Goal: Transaction & Acquisition: Book appointment/travel/reservation

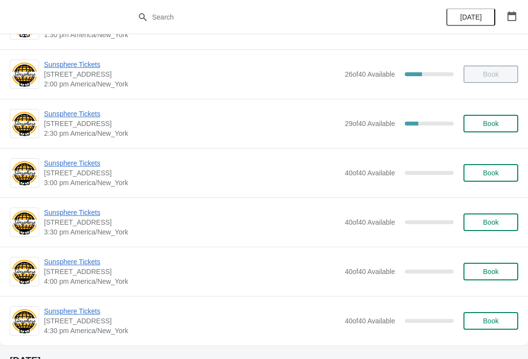
scroll to position [337, 0]
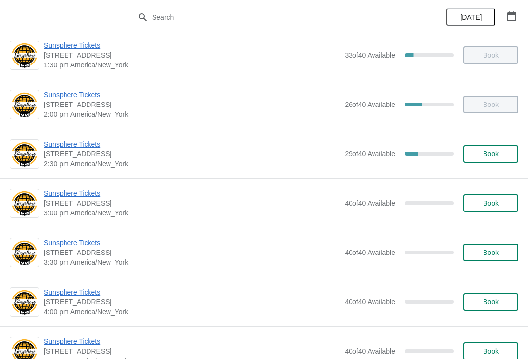
scroll to position [326, 0]
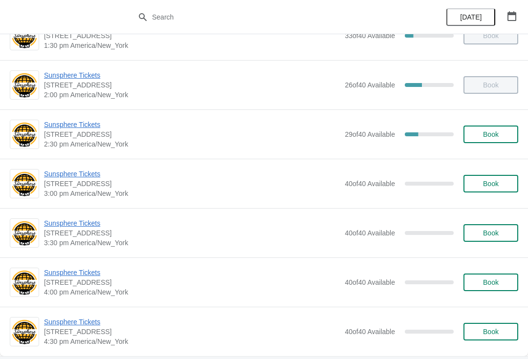
click at [492, 185] on span "Book" at bounding box center [491, 184] width 16 height 8
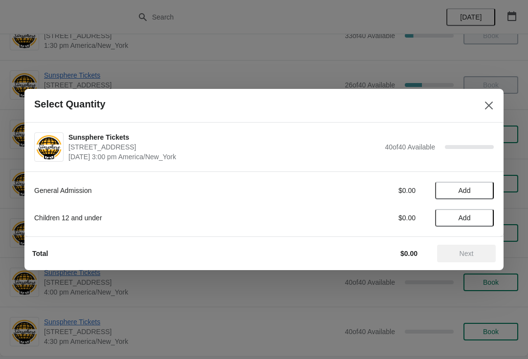
click at [482, 194] on span "Add" at bounding box center [464, 191] width 41 height 8
click at [486, 190] on icon at bounding box center [481, 191] width 10 height 10
click at [478, 248] on button "Next" at bounding box center [466, 254] width 59 height 18
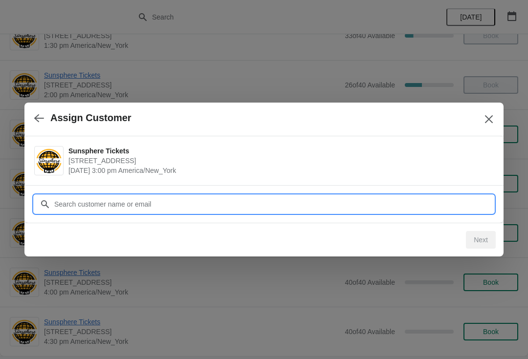
click at [452, 207] on input "Customer" at bounding box center [274, 205] width 440 height 18
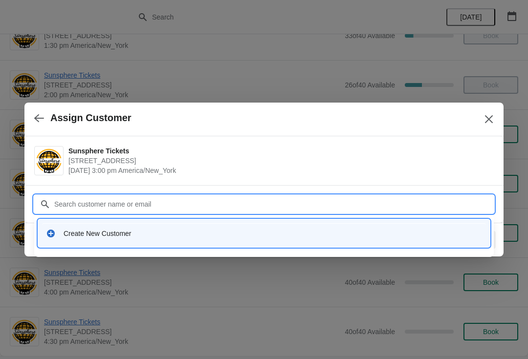
click at [249, 229] on div "Create New Customer" at bounding box center [273, 234] width 419 height 10
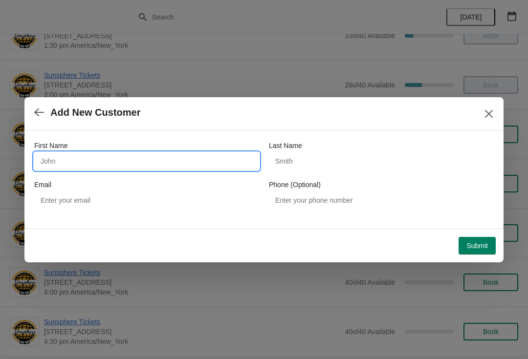
click at [151, 159] on input "First Name" at bounding box center [146, 162] width 225 height 18
type input "W"
click at [470, 239] on button "Submit" at bounding box center [477, 246] width 37 height 18
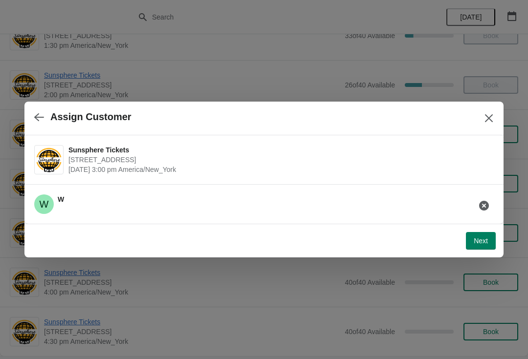
click at [485, 234] on button "Next" at bounding box center [481, 241] width 30 height 18
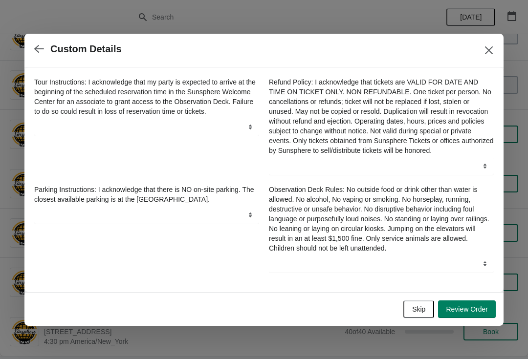
click at [419, 306] on button "Skip" at bounding box center [418, 310] width 31 height 18
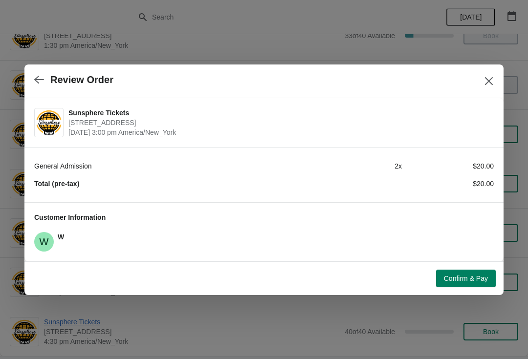
click at [457, 267] on div "Confirm & Pay" at bounding box center [262, 277] width 468 height 22
click at [465, 279] on span "Confirm & Pay" at bounding box center [466, 279] width 44 height 8
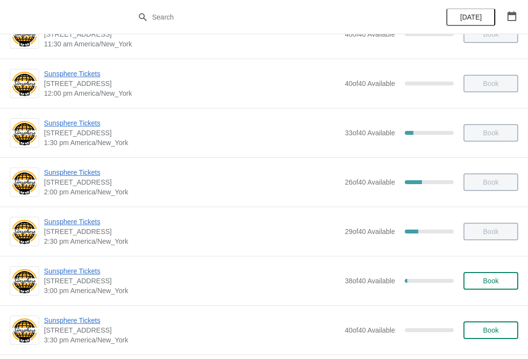
scroll to position [275, 0]
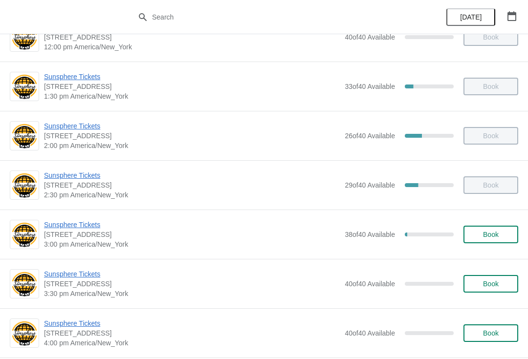
click at [481, 228] on button "Book" at bounding box center [491, 235] width 55 height 18
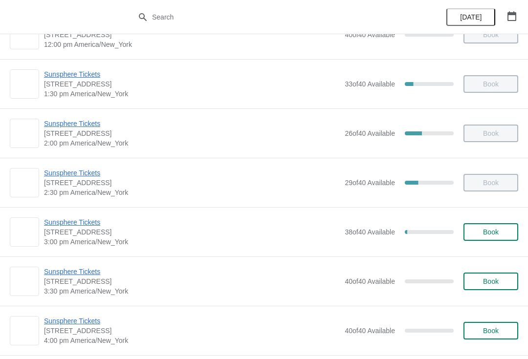
scroll to position [305, 0]
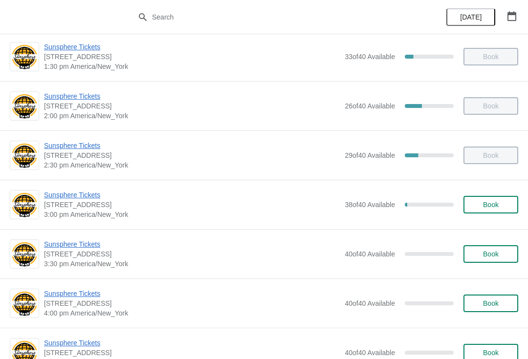
click at [493, 209] on button "Book" at bounding box center [491, 205] width 55 height 18
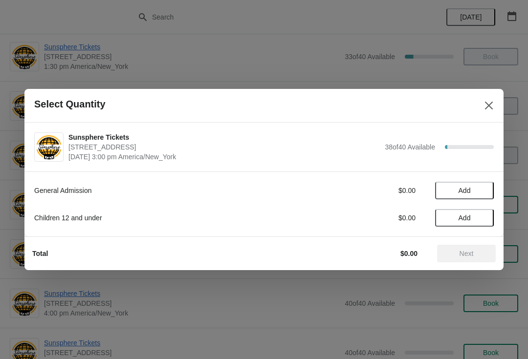
click at [481, 189] on span "Add" at bounding box center [464, 191] width 41 height 8
click at [483, 190] on icon at bounding box center [481, 191] width 10 height 10
click at [484, 194] on icon at bounding box center [481, 191] width 10 height 10
click at [483, 191] on icon at bounding box center [481, 191] width 10 height 10
click at [481, 220] on span "Add" at bounding box center [464, 218] width 41 height 8
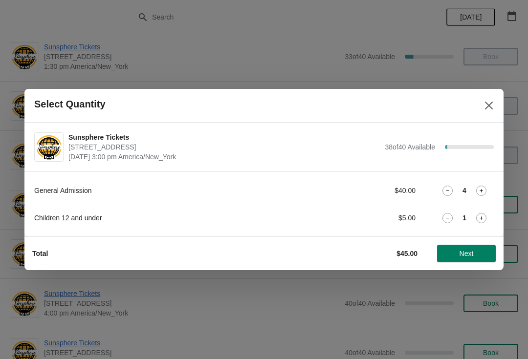
click at [452, 195] on icon at bounding box center [448, 191] width 10 height 10
click at [485, 222] on icon at bounding box center [481, 218] width 10 height 10
click at [480, 253] on span "Next" at bounding box center [466, 254] width 43 height 8
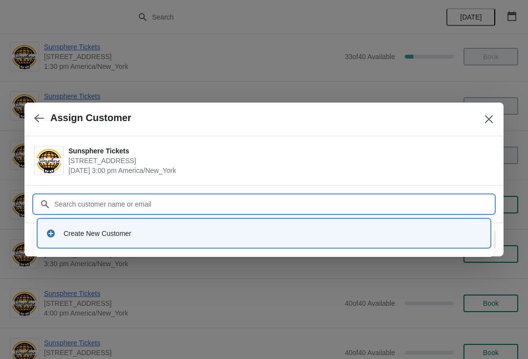
click at [249, 236] on div "Create New Customer" at bounding box center [273, 234] width 419 height 10
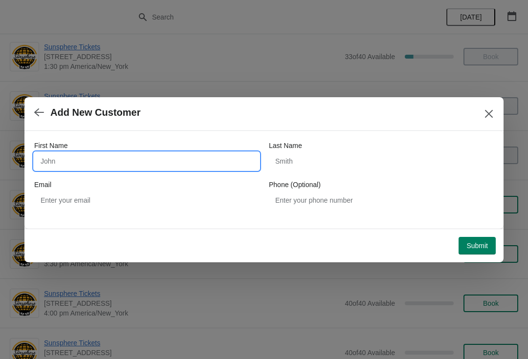
click at [141, 168] on input "First Name" at bounding box center [146, 162] width 225 height 18
type input "W"
click at [477, 241] on button "Submit" at bounding box center [477, 246] width 37 height 18
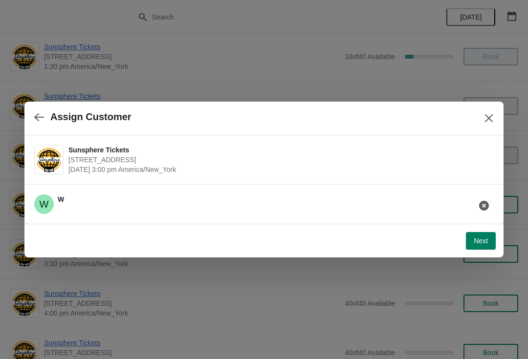
click at [485, 232] on button "Next" at bounding box center [481, 241] width 30 height 18
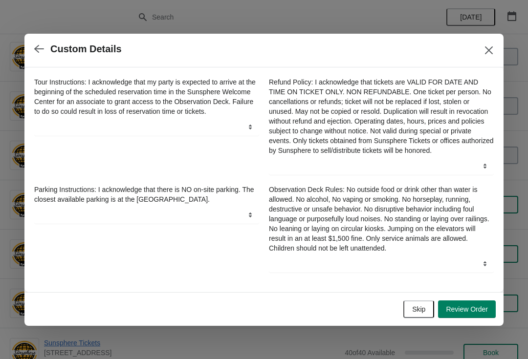
click at [423, 311] on span "Skip" at bounding box center [418, 310] width 13 height 8
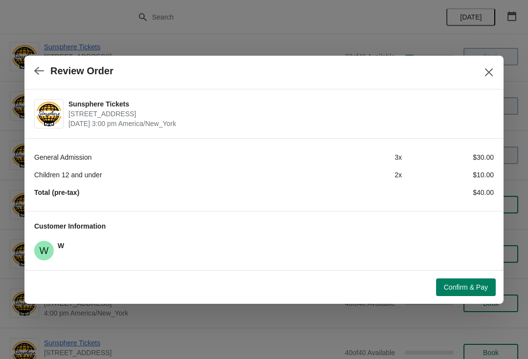
click at [457, 272] on div "Confirm & Pay" at bounding box center [259, 283] width 471 height 25
click at [466, 284] on span "Confirm & Pay" at bounding box center [466, 288] width 44 height 8
